Goal: Task Accomplishment & Management: Manage account settings

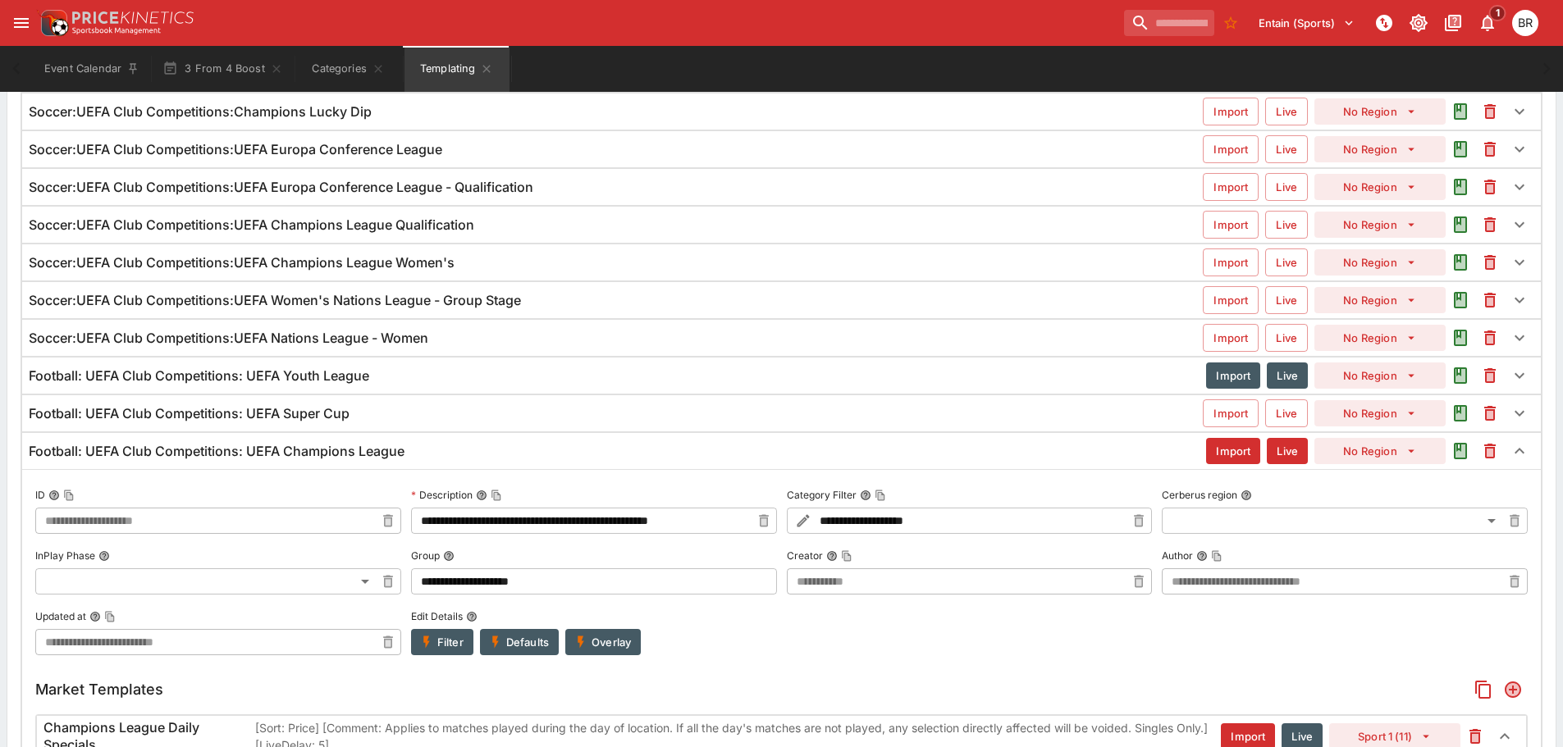
scroll to position [368, 0]
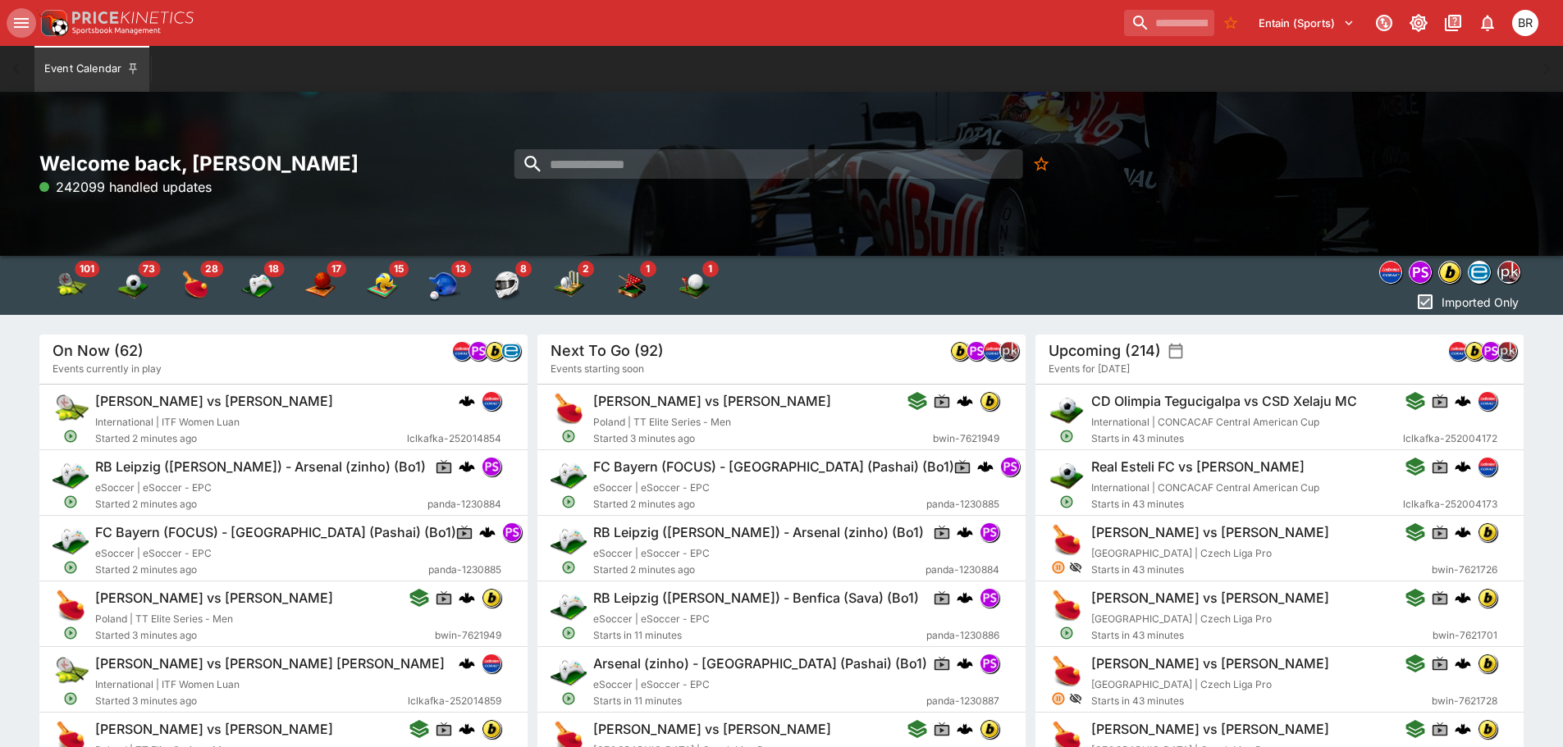
click at [26, 22] on icon "open drawer" at bounding box center [21, 23] width 15 height 10
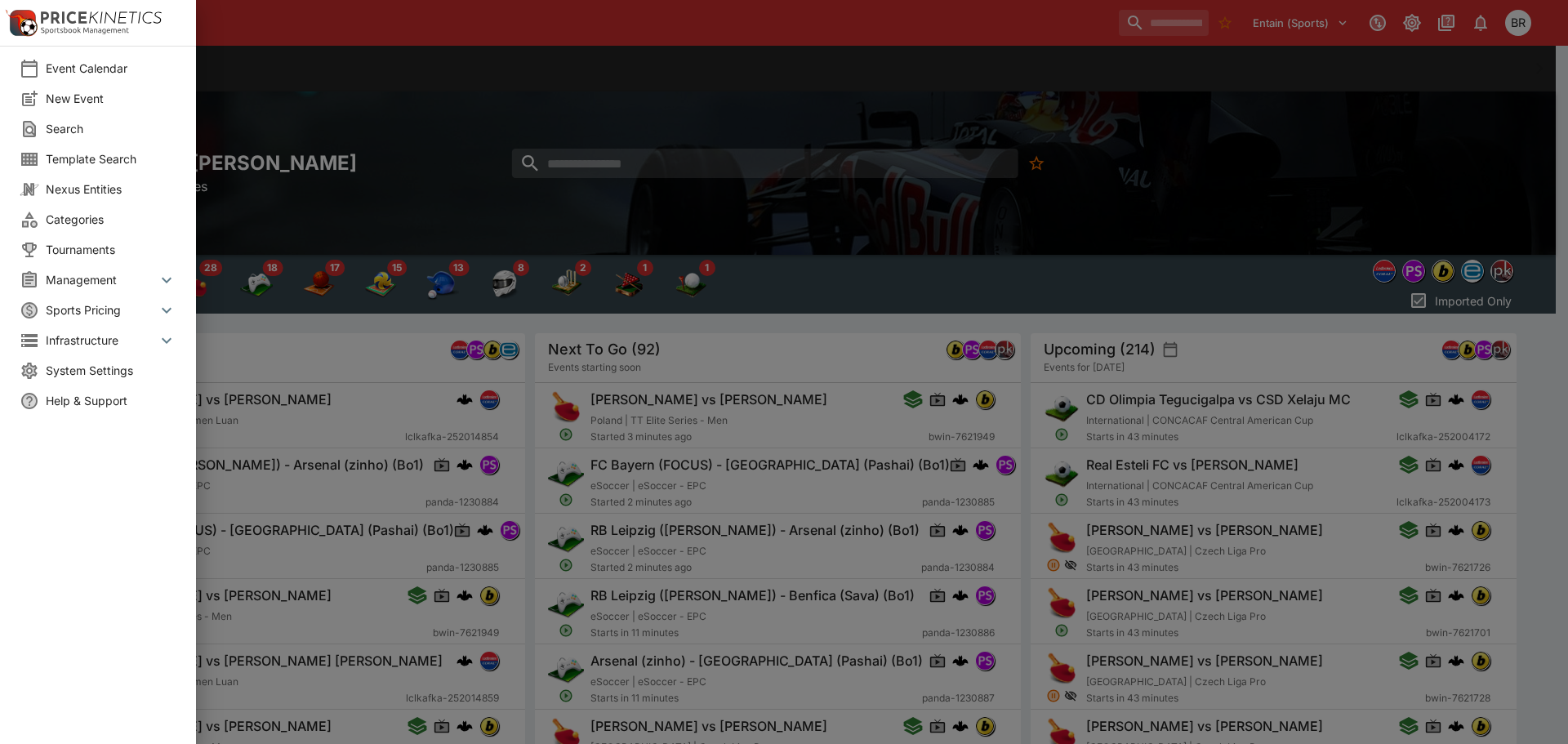
click at [91, 366] on span "System Settings" at bounding box center [111, 370] width 130 height 17
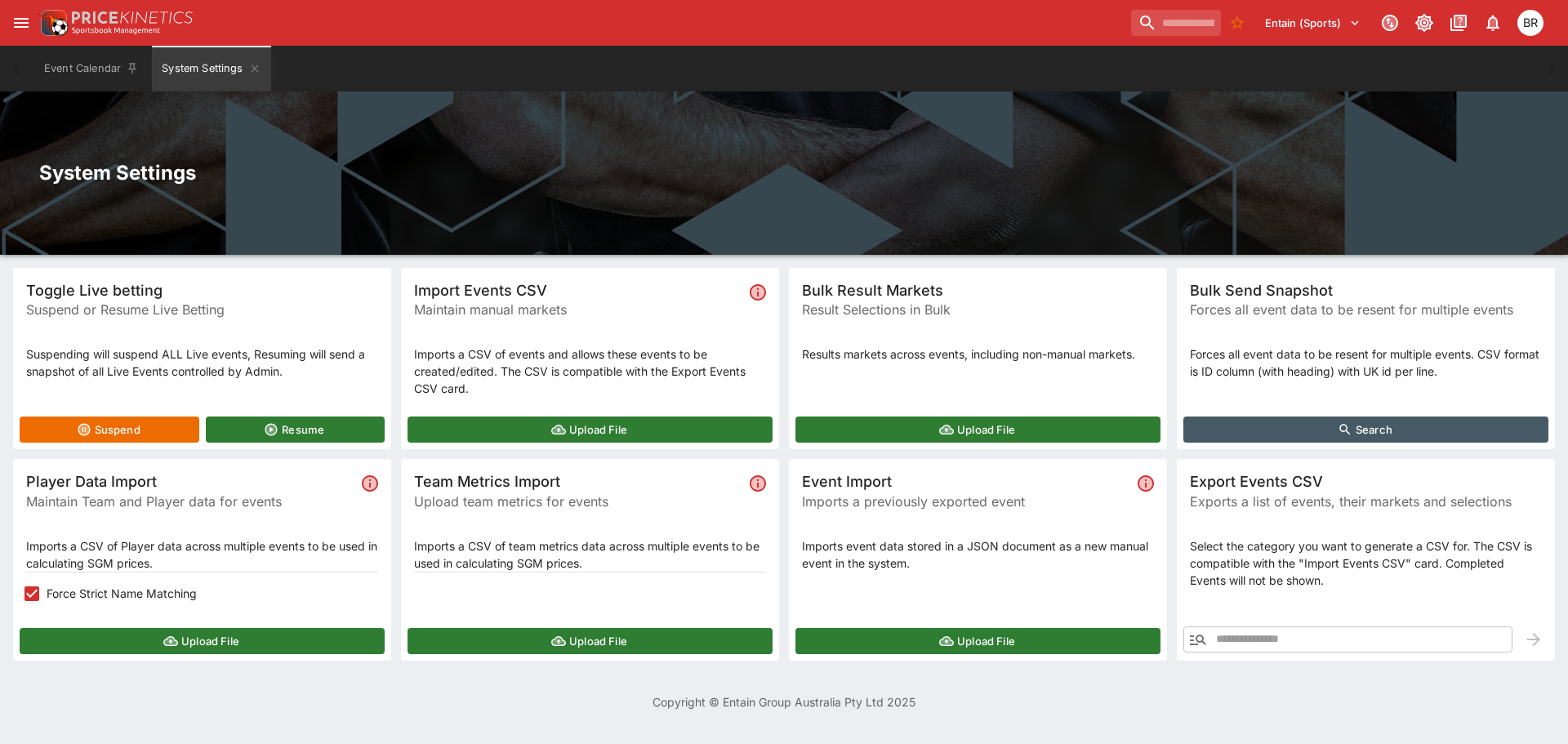
click at [565, 425] on icon "button" at bounding box center [559, 429] width 15 height 15
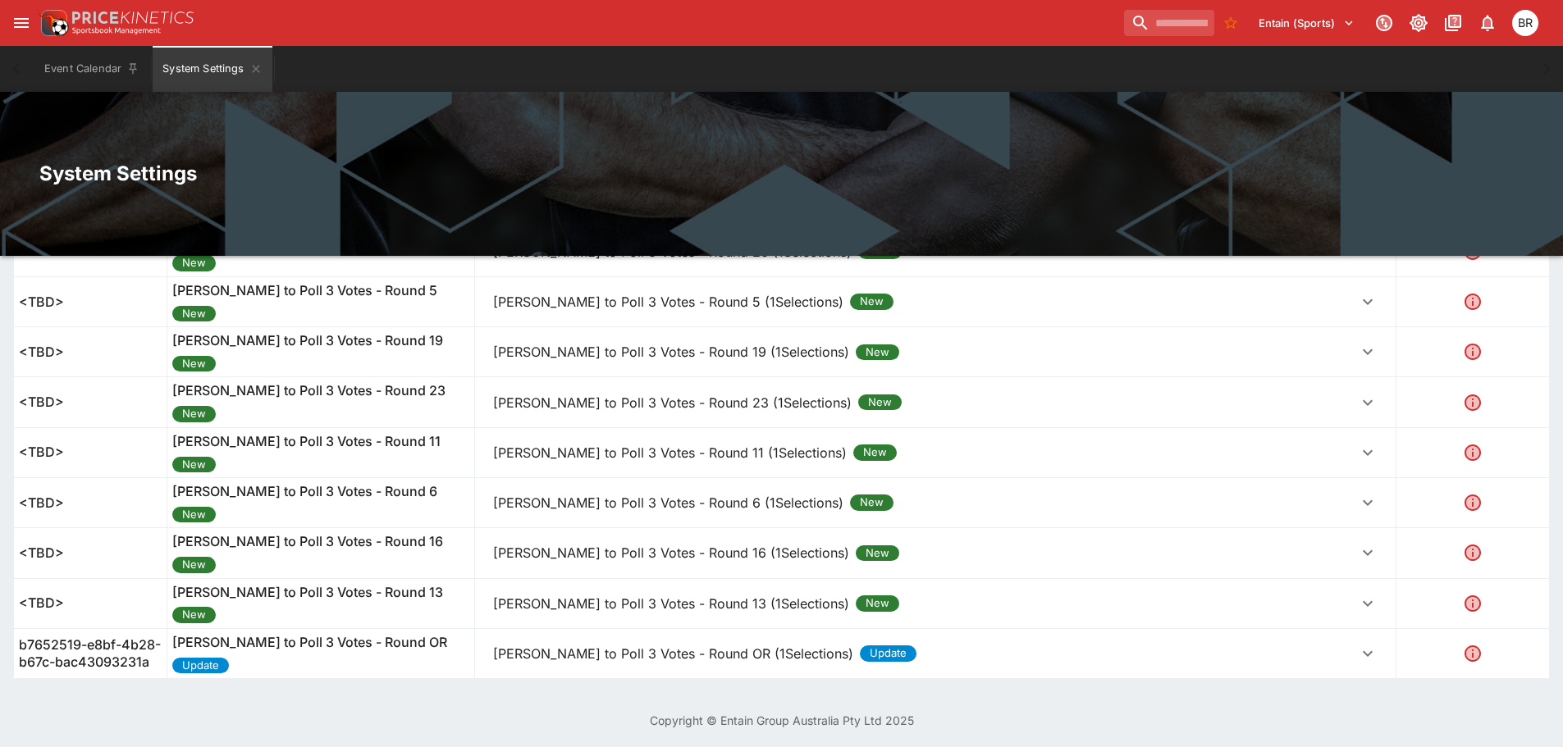
scroll to position [1320, 0]
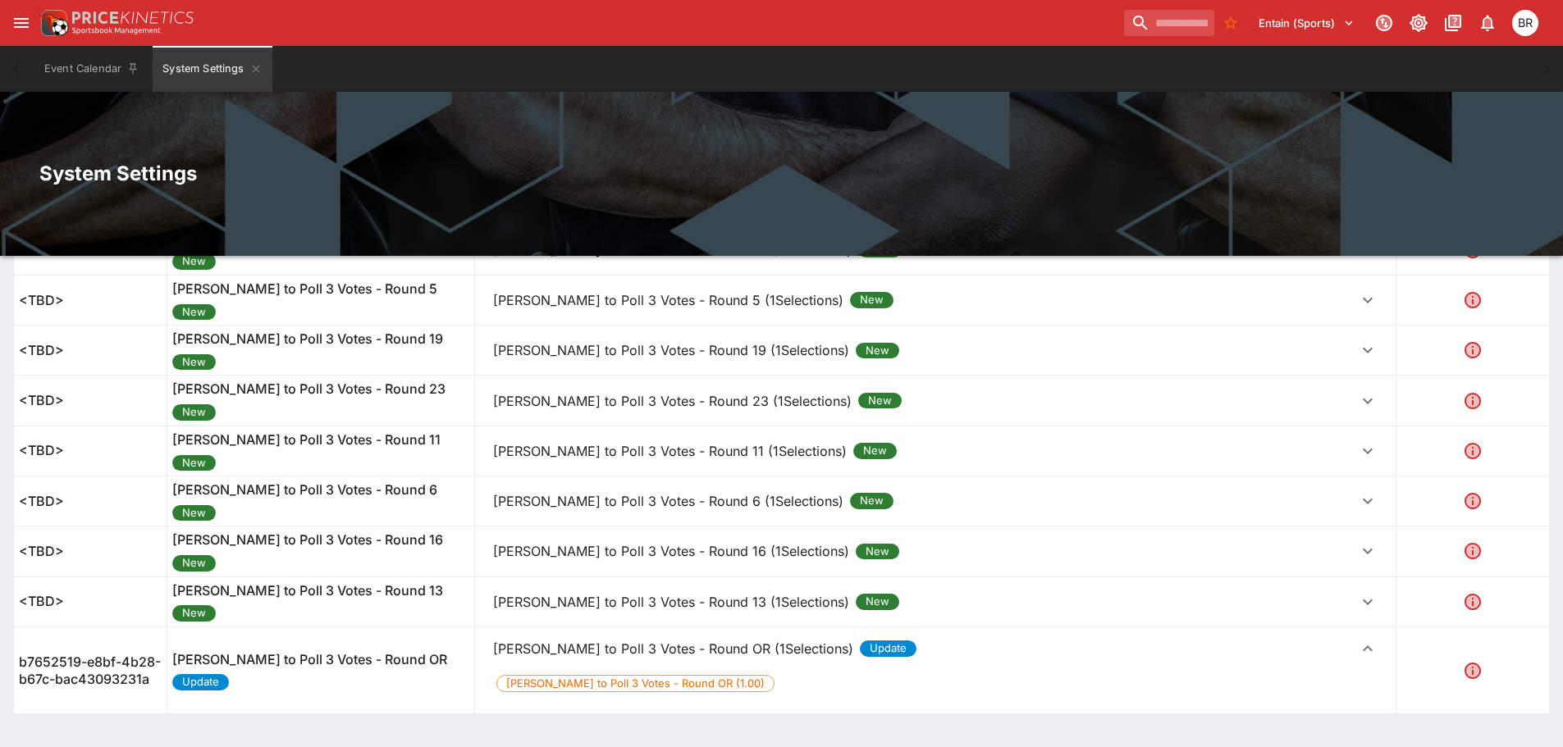
scroll to position [1357, 0]
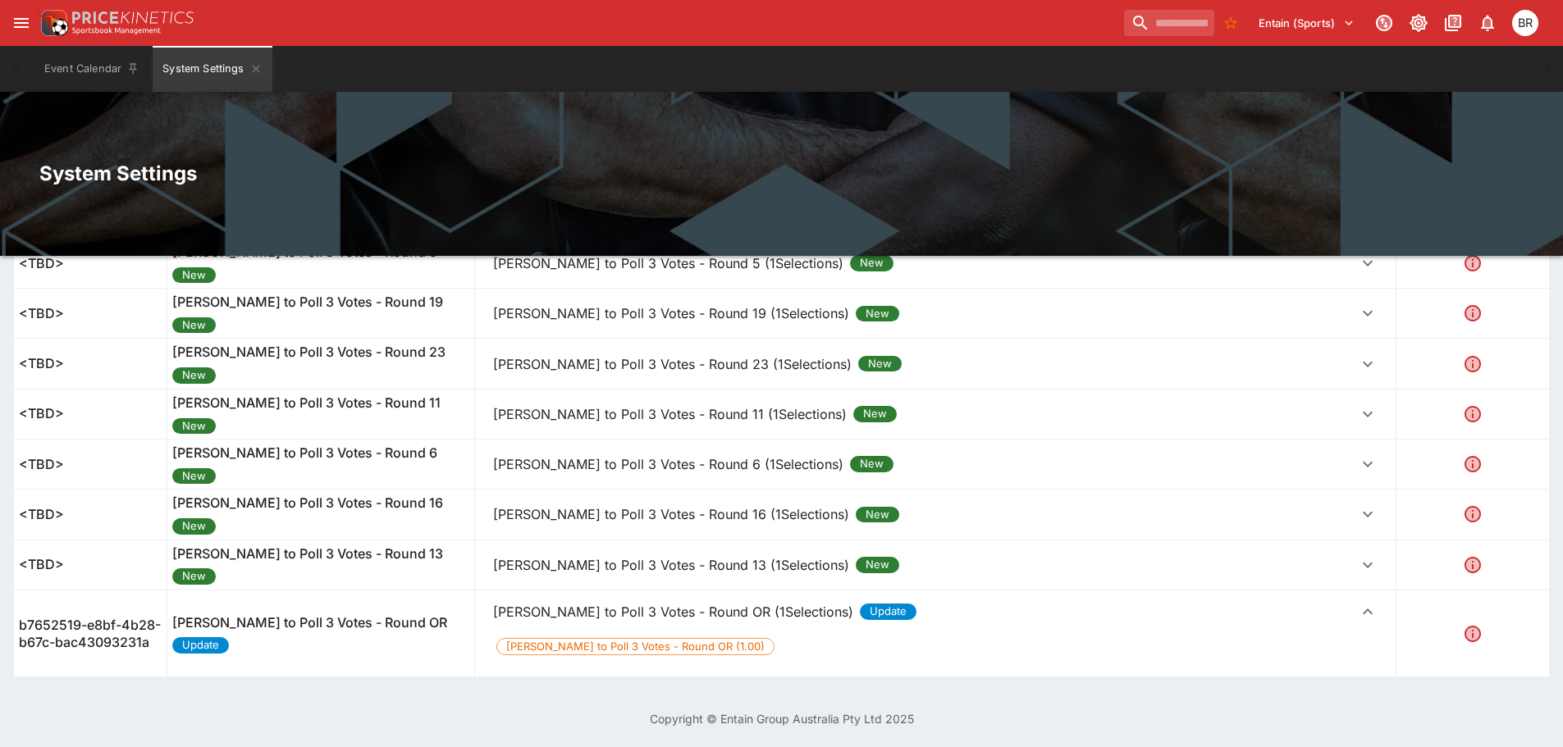
click at [622, 613] on p "[PERSON_NAME] to Poll 3 Votes - Round OR (1Selections)" at bounding box center [673, 612] width 360 height 20
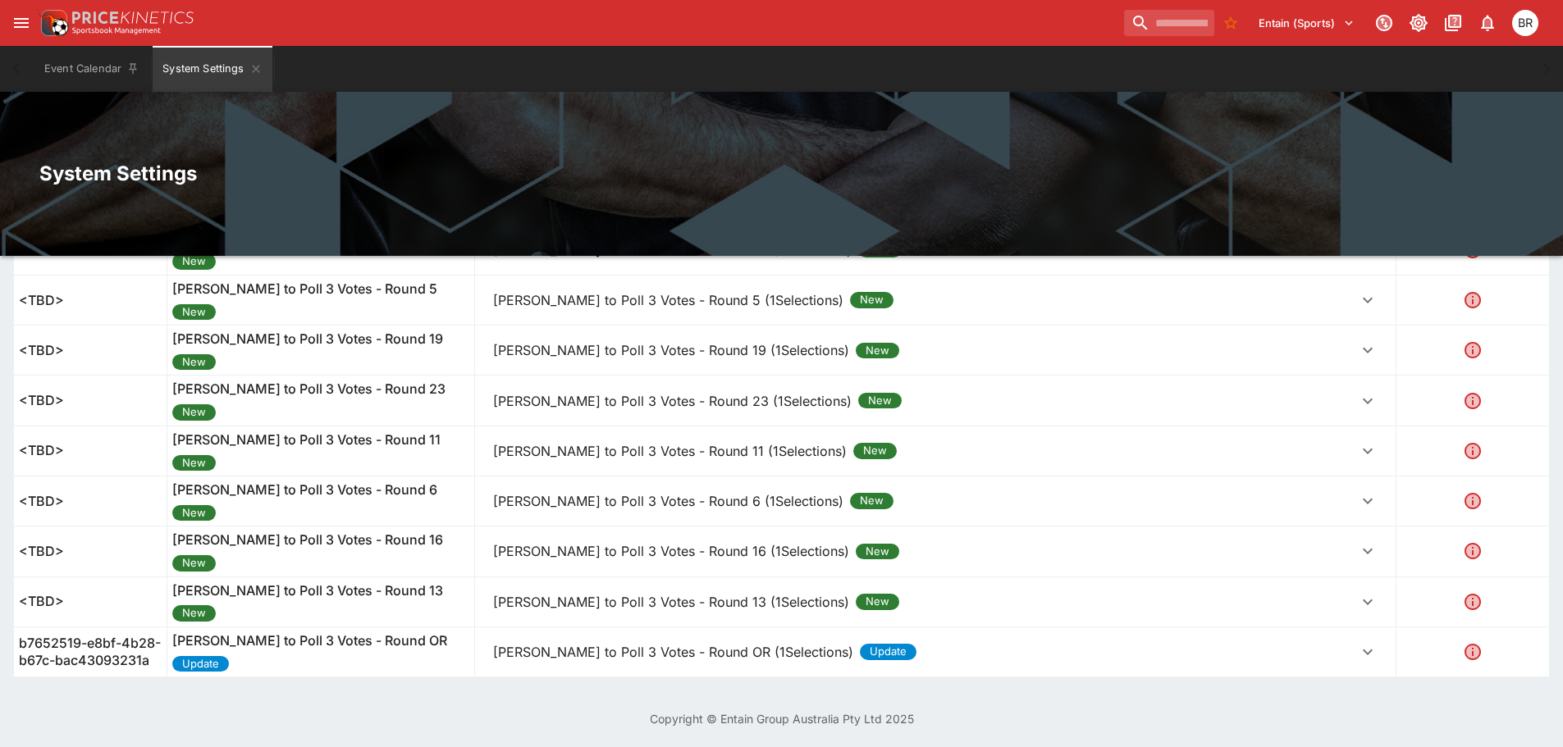
click at [648, 581] on td "[PERSON_NAME] to Poll 3 Votes - Round 13 (1Selections) New [PERSON_NAME] to Pol…" at bounding box center [934, 602] width 921 height 50
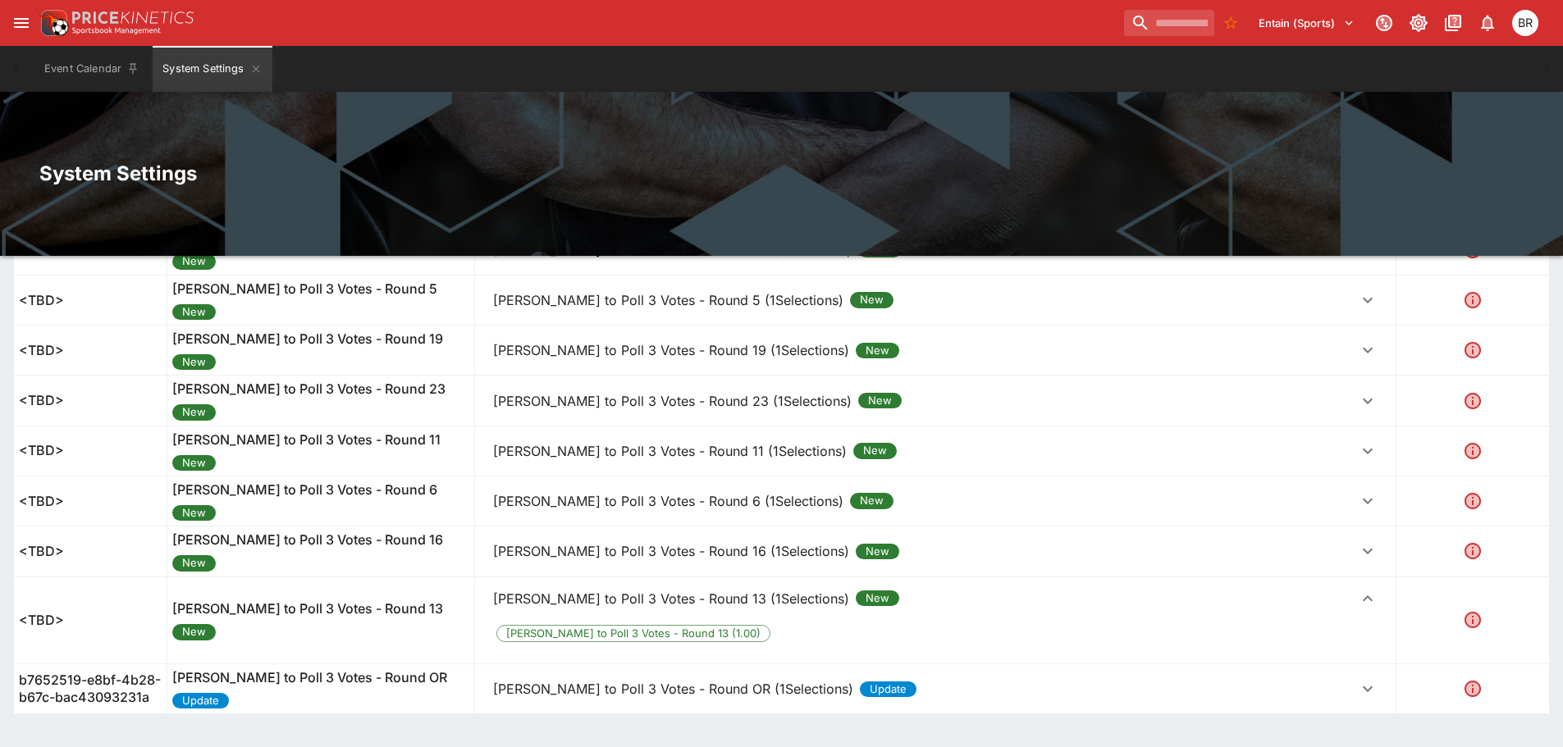
click at [645, 598] on p "[PERSON_NAME] to Poll 3 Votes - Round 13 (1Selections)" at bounding box center [671, 599] width 356 height 20
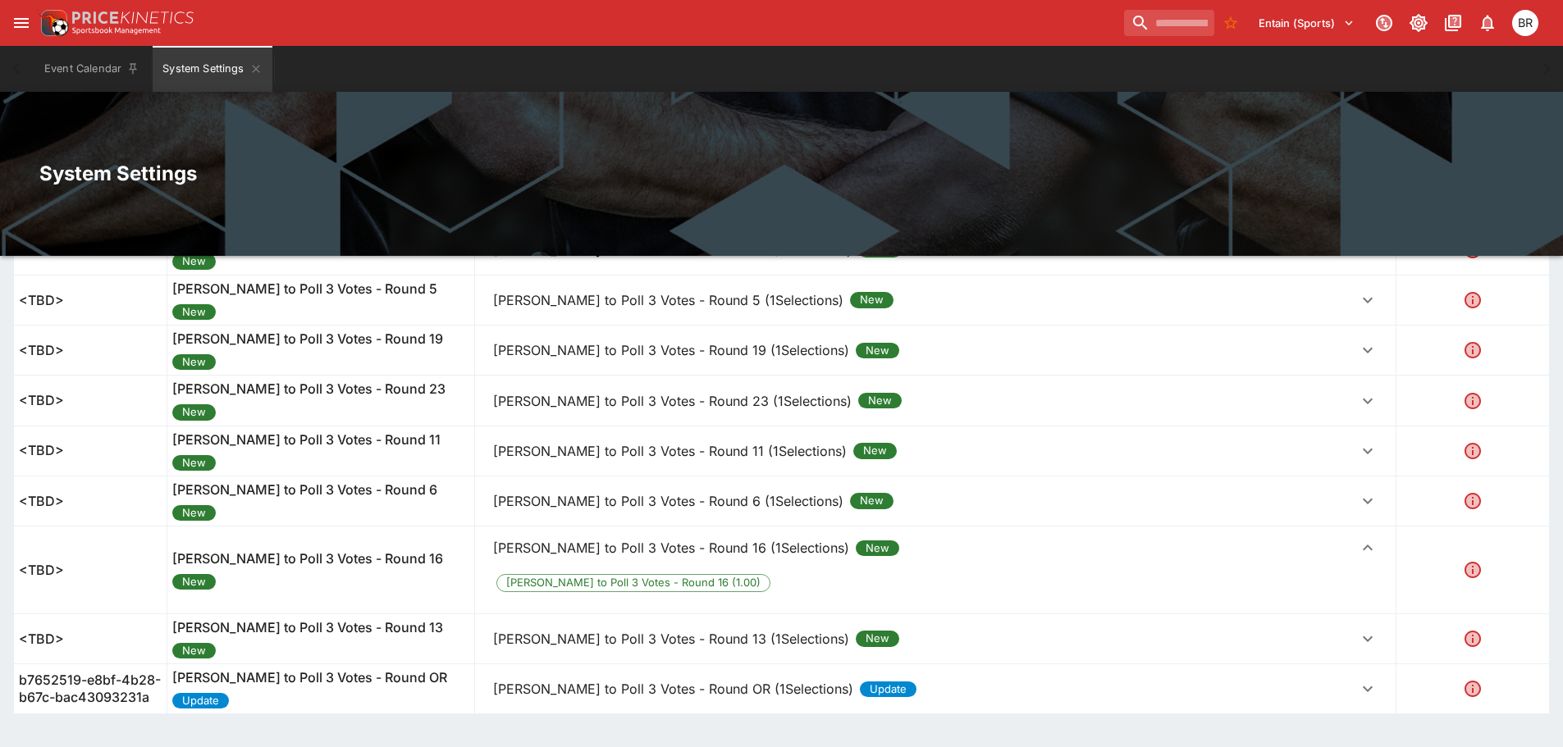
click at [647, 557] on p "[PERSON_NAME] to Poll 3 Votes - Round 16 (1Selections)" at bounding box center [671, 548] width 356 height 20
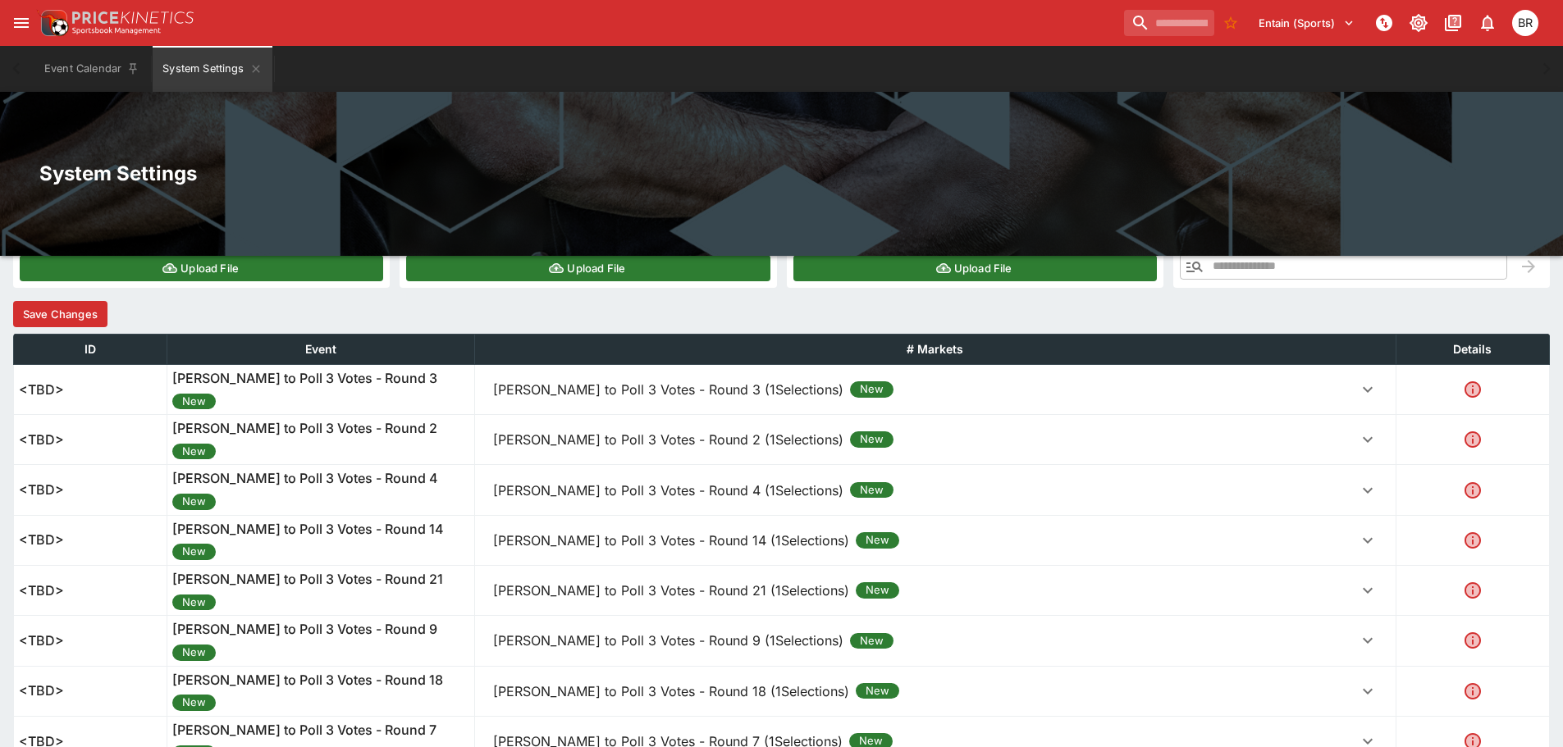
scroll to position [336, 0]
